Goal: Task Accomplishment & Management: Use online tool/utility

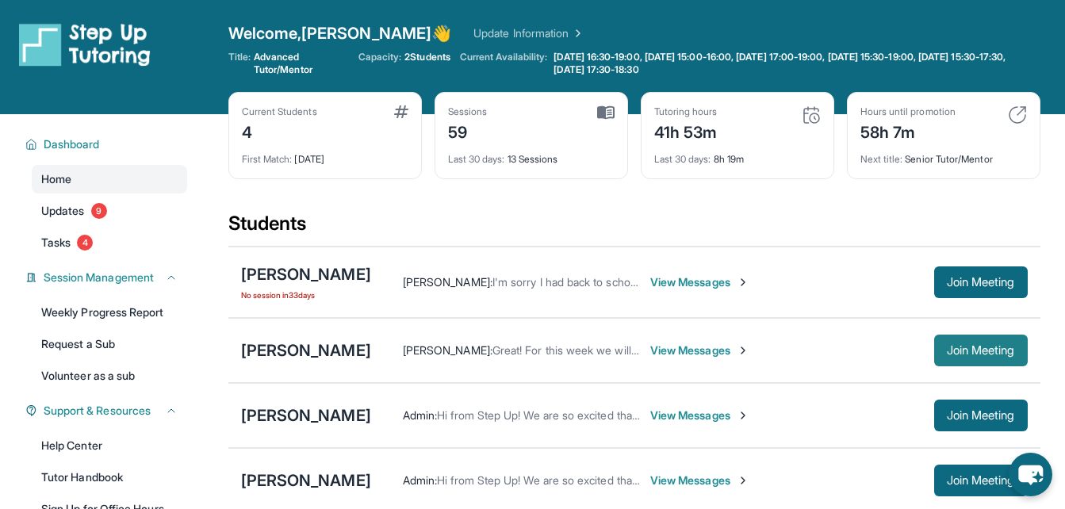
click at [954, 346] on span "Join Meeting" at bounding box center [980, 351] width 68 height 10
click at [324, 269] on div "[PERSON_NAME]" at bounding box center [306, 274] width 130 height 22
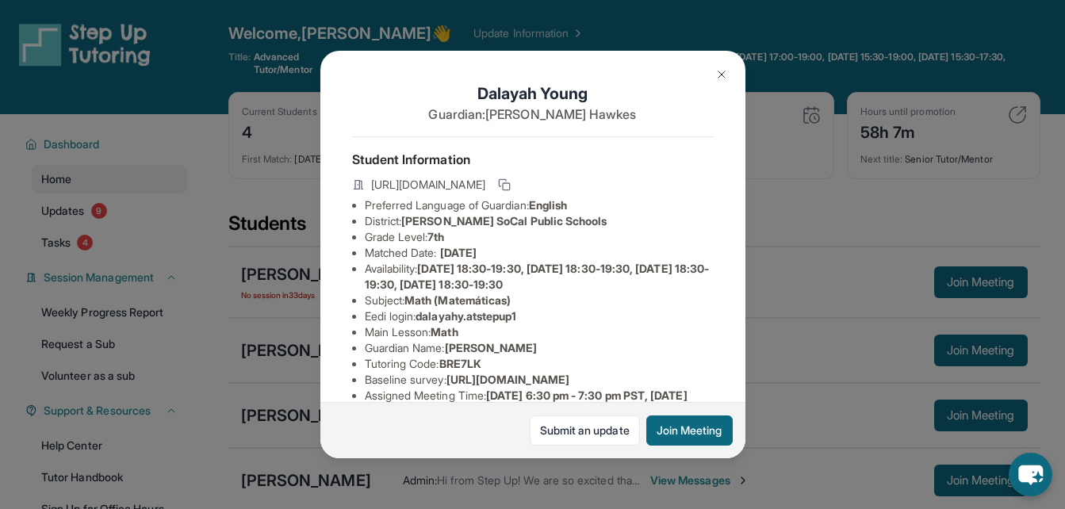
click at [805, 124] on div "Dalayah Young Guardian: [PERSON_NAME] Student Information [URL][DOMAIN_NAME] Pr…" at bounding box center [532, 254] width 1065 height 509
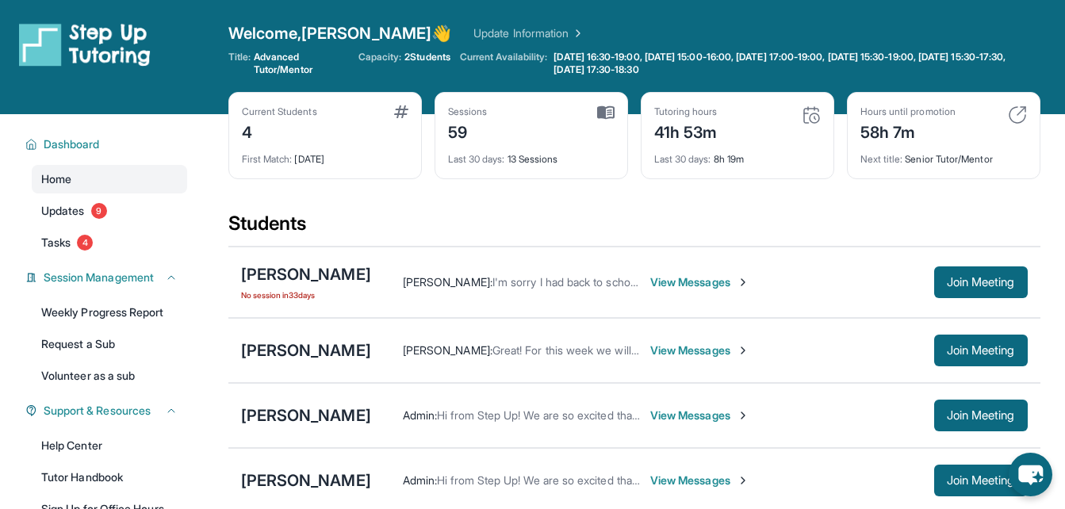
click at [650, 350] on span "View Messages" at bounding box center [699, 350] width 99 height 16
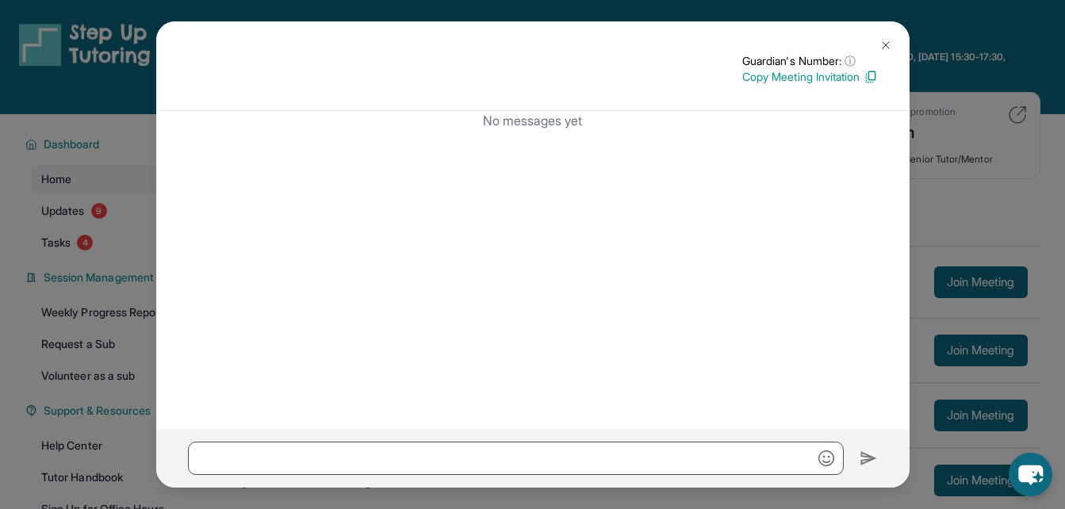
click at [936, 128] on div "Guardian's Number: ⓘ This isn't the guardian's real number — it's a private for…" at bounding box center [532, 254] width 1065 height 509
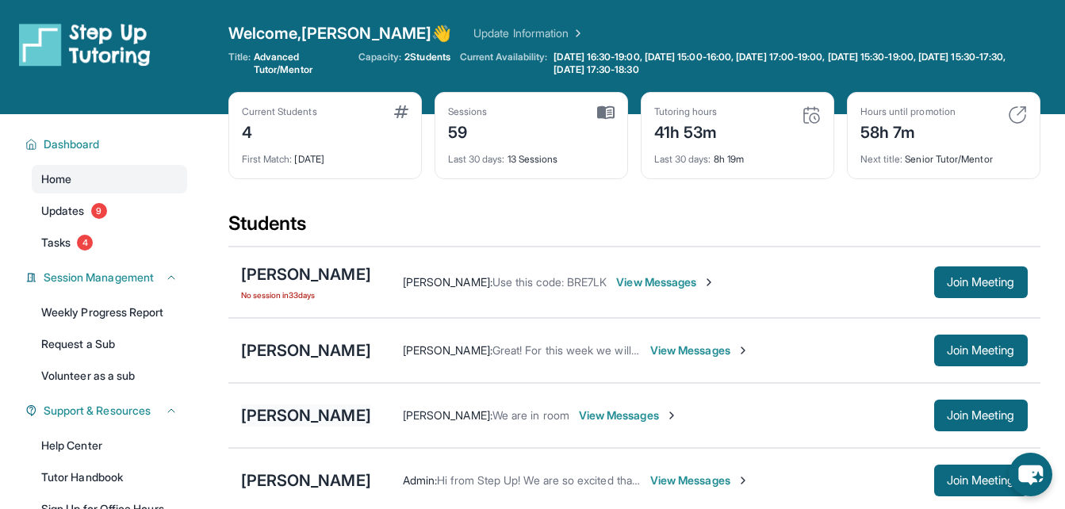
click at [265, 410] on div "[PERSON_NAME]" at bounding box center [306, 415] width 130 height 22
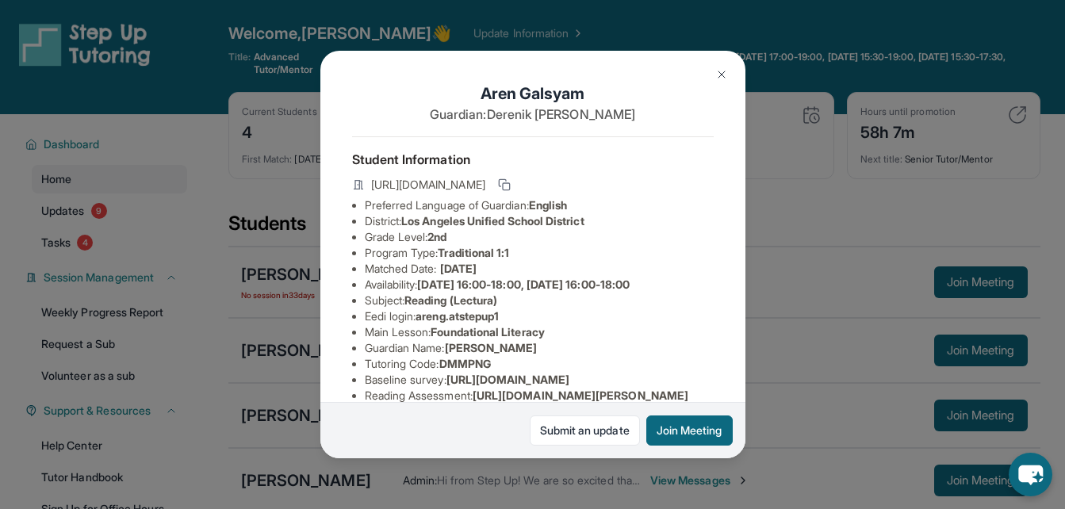
click at [802, 268] on div "[PERSON_NAME] Guardian: [PERSON_NAME] Student Information [URL][DOMAIN_NAME] Pr…" at bounding box center [532, 254] width 1065 height 509
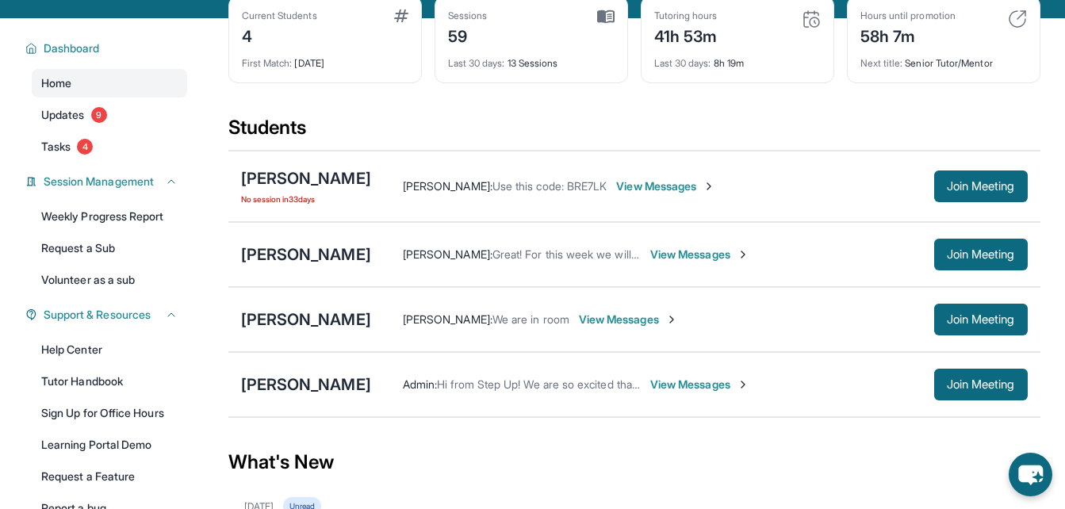
scroll to position [100, 0]
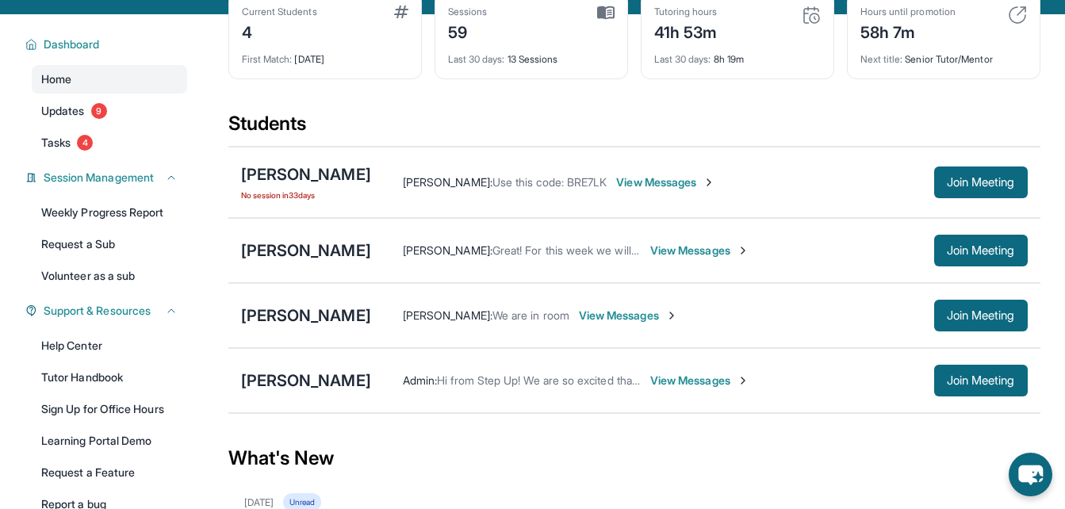
click at [980, 323] on button "Join Meeting" at bounding box center [981, 316] width 94 height 32
click at [284, 316] on div "[PERSON_NAME]" at bounding box center [306, 315] width 130 height 22
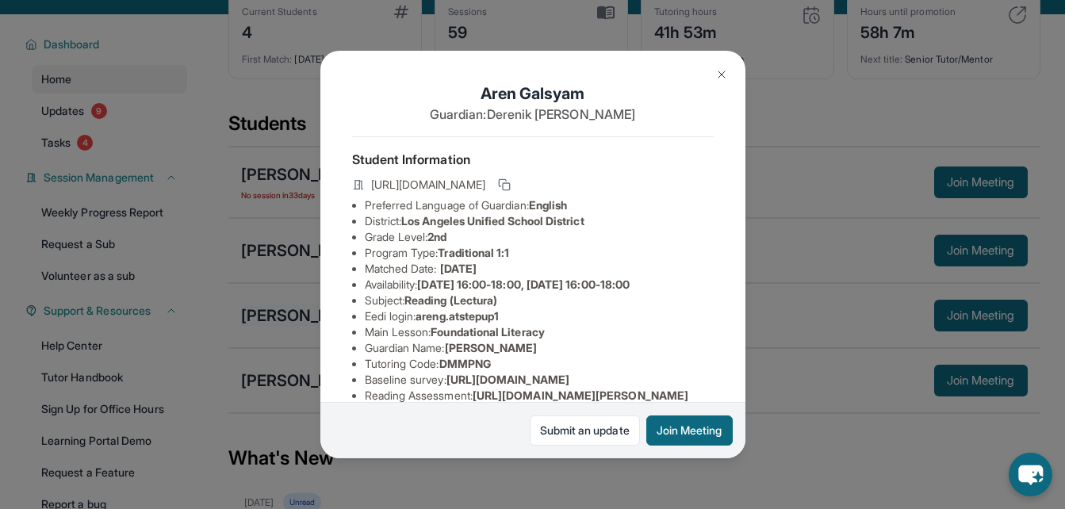
click at [281, 440] on div "[PERSON_NAME] Guardian: [PERSON_NAME] Student Information [URL][DOMAIN_NAME] Pr…" at bounding box center [532, 254] width 1065 height 509
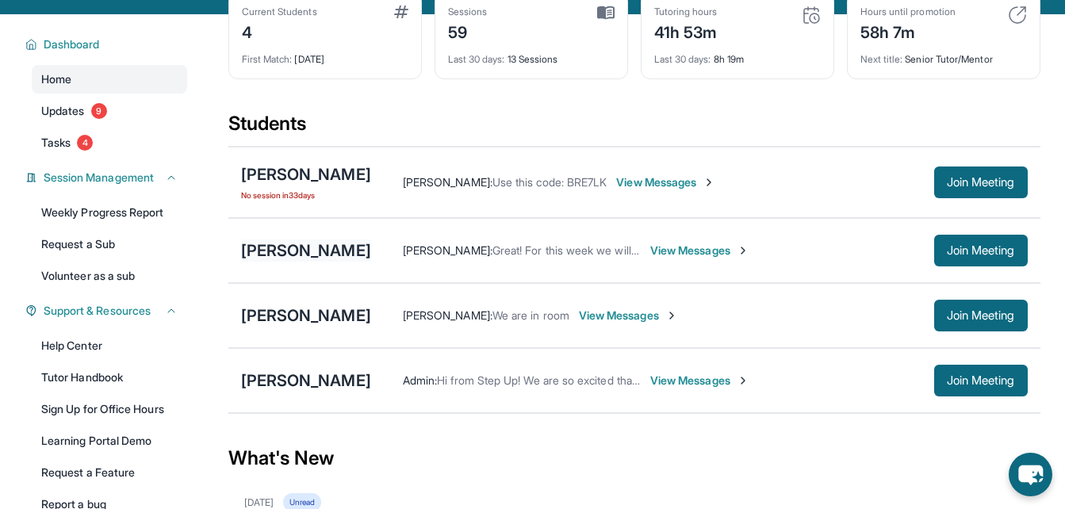
click at [288, 252] on div "[PERSON_NAME]" at bounding box center [306, 250] width 130 height 22
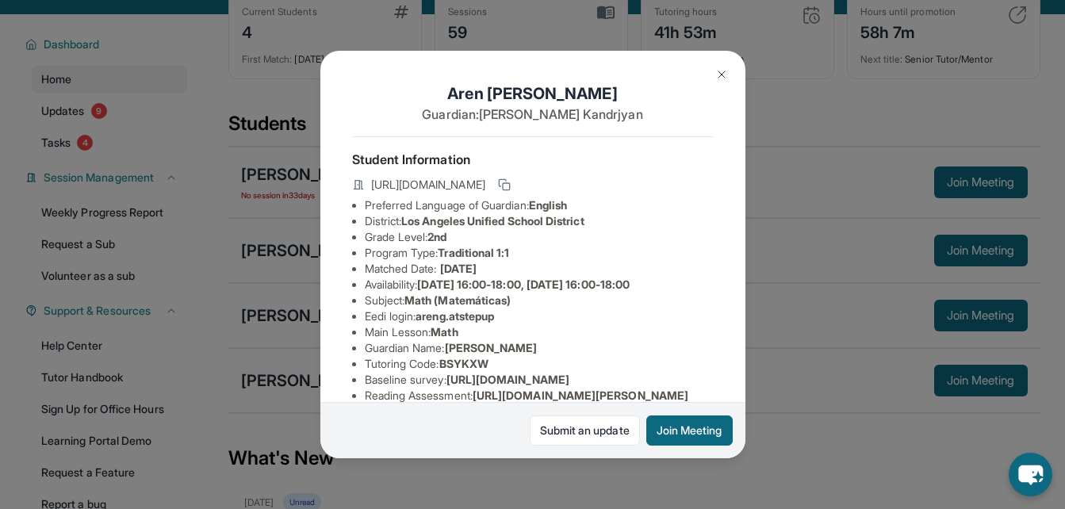
click at [300, 249] on div "[PERSON_NAME] Guardian: [PERSON_NAME] Student Information [URL][DOMAIN_NAME] Pr…" at bounding box center [532, 254] width 1065 height 509
